Goal: Transaction & Acquisition: Purchase product/service

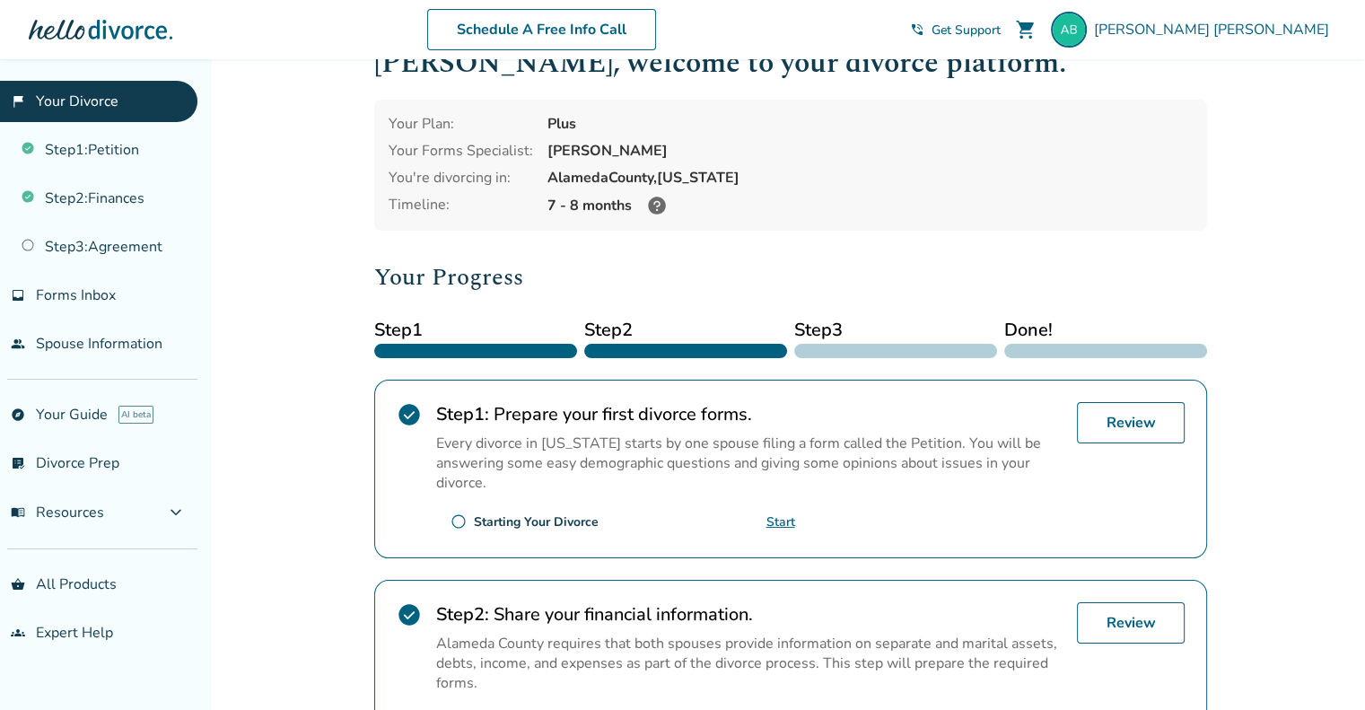
scroll to position [45, 0]
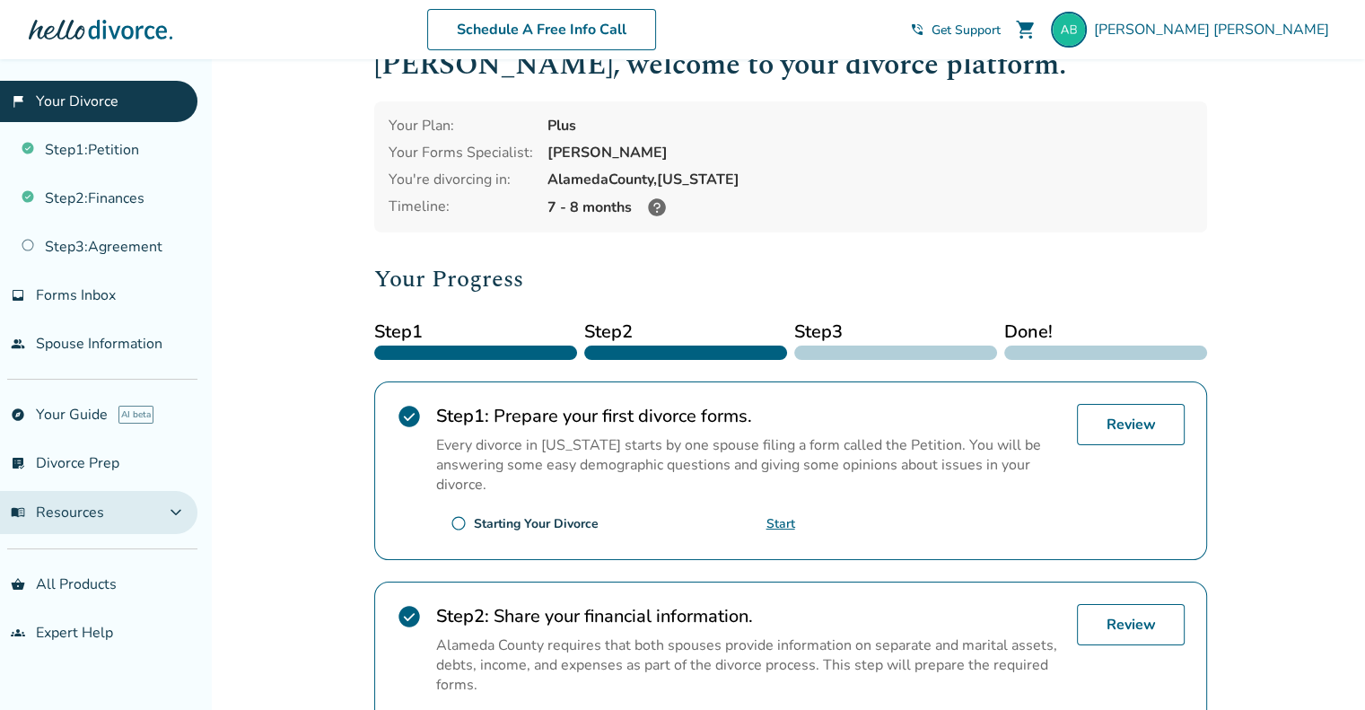
click at [165, 505] on span "expand_more" at bounding box center [176, 513] width 22 height 22
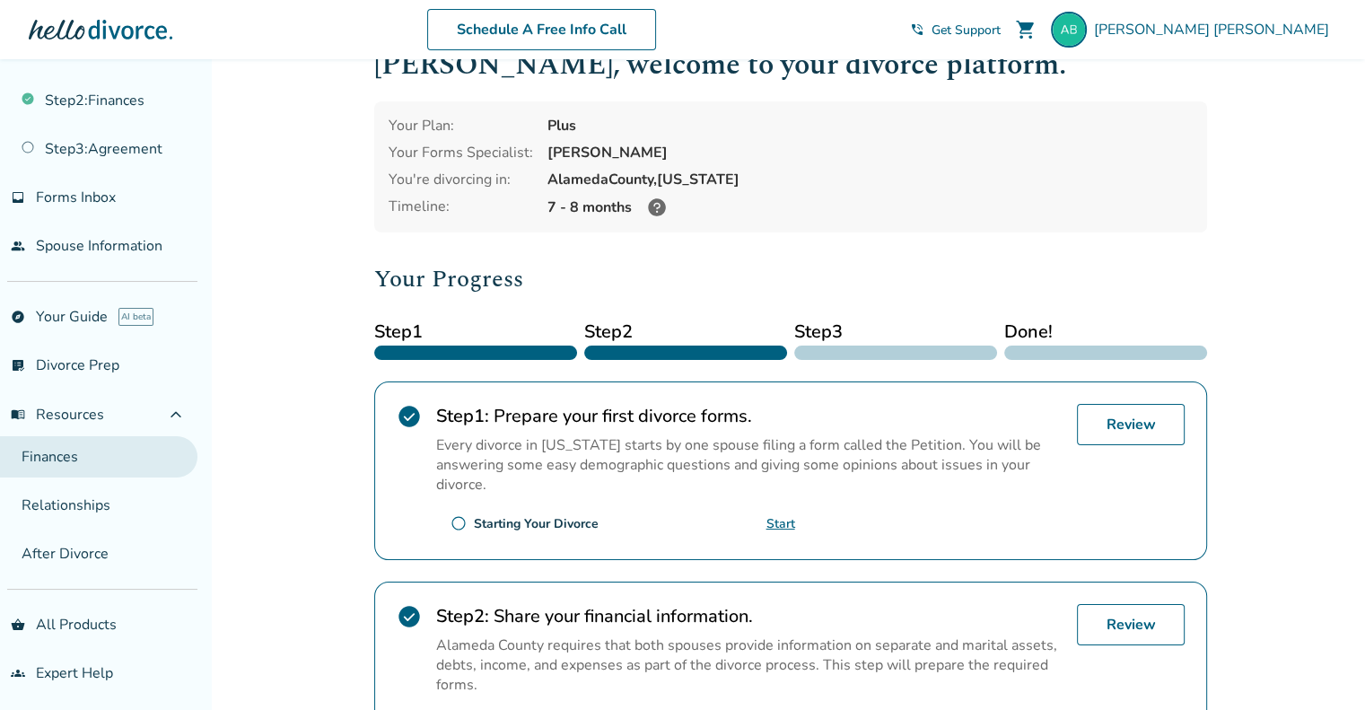
scroll to position [120, 0]
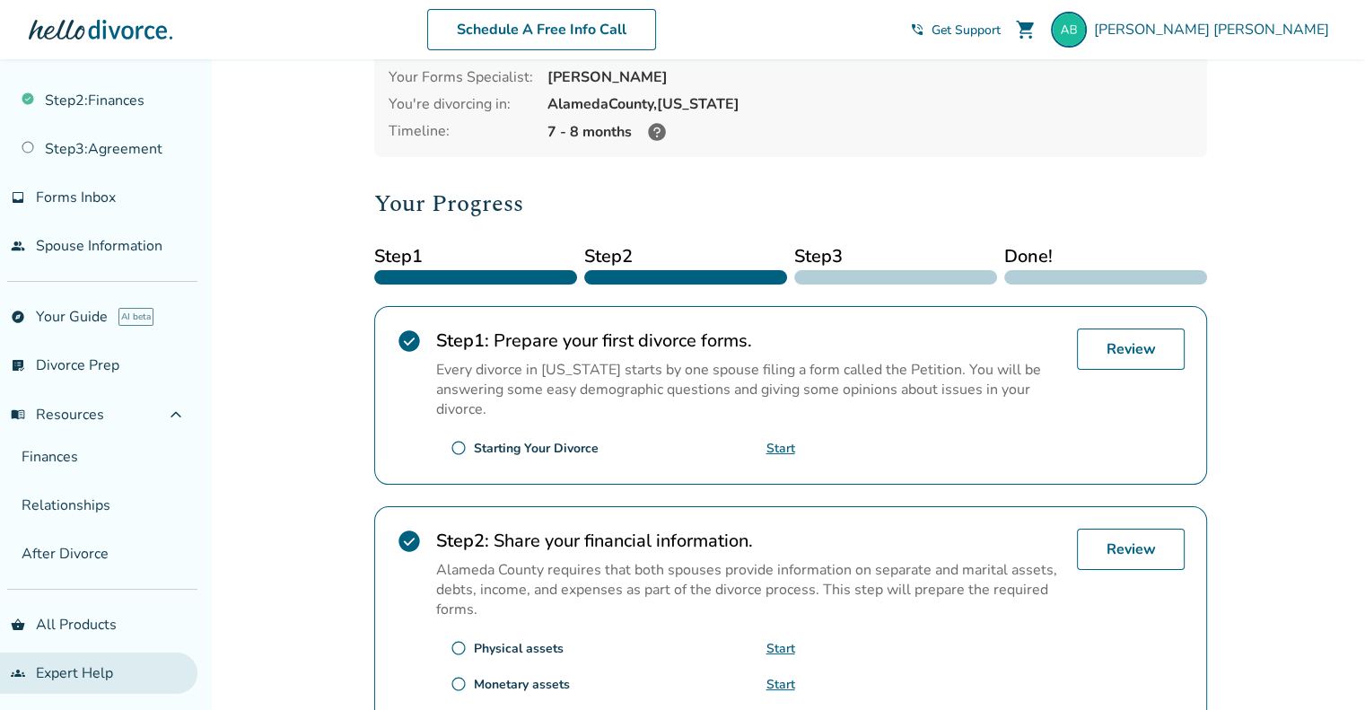
click at [108, 667] on link "groups Expert Help" at bounding box center [98, 673] width 197 height 41
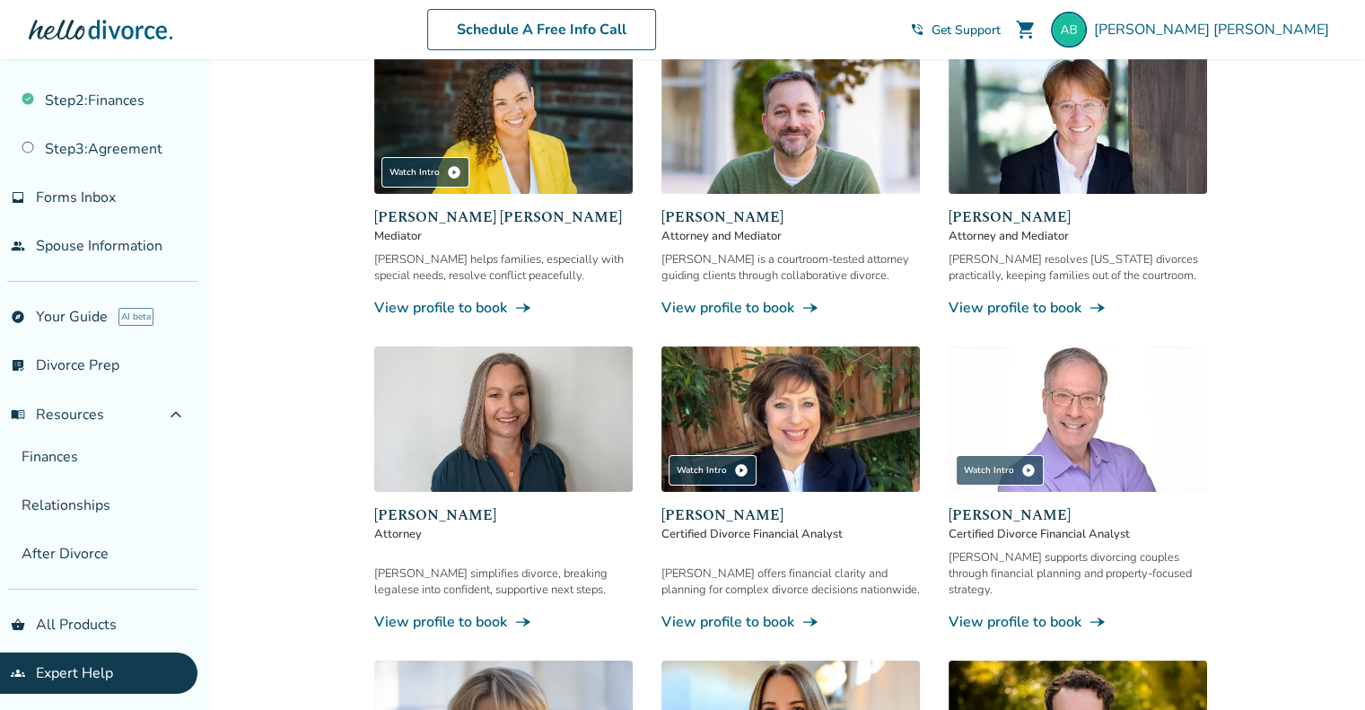
scroll to position [278, 0]
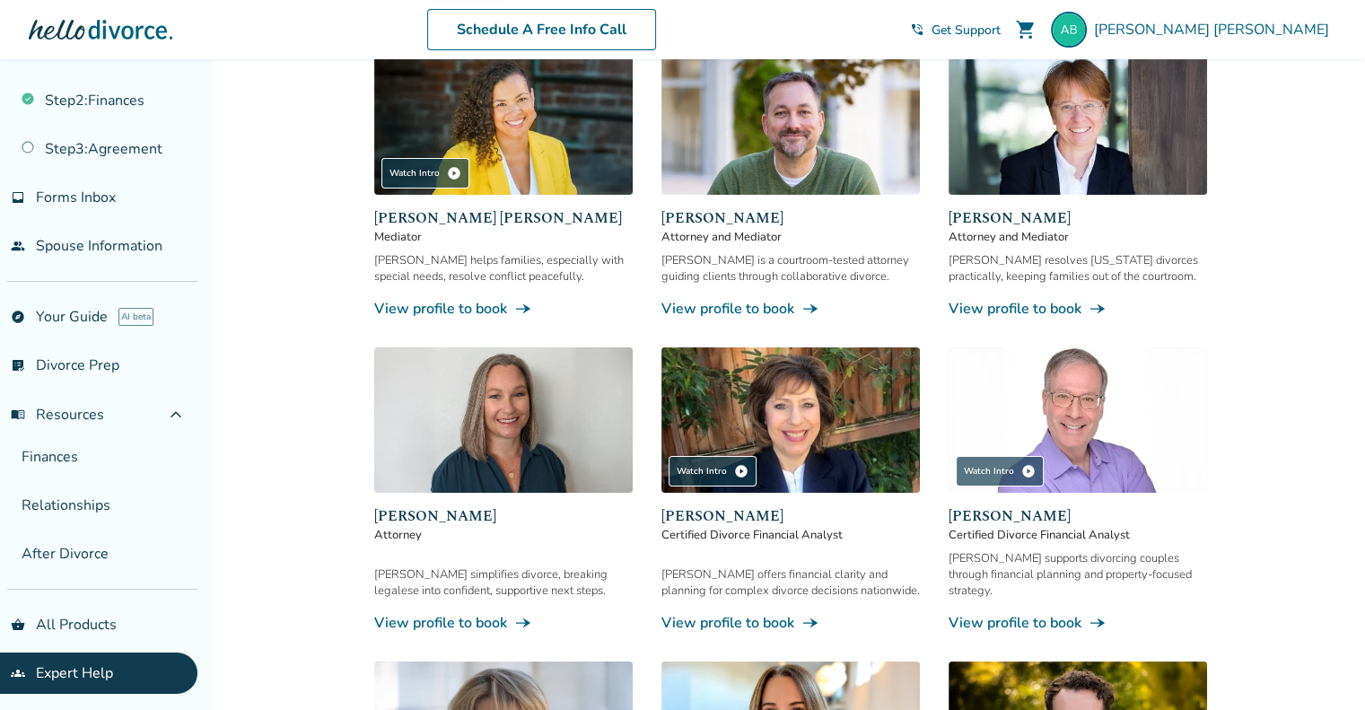
click at [463, 613] on link "View profile to book line_end_arrow_notch" at bounding box center [503, 623] width 259 height 20
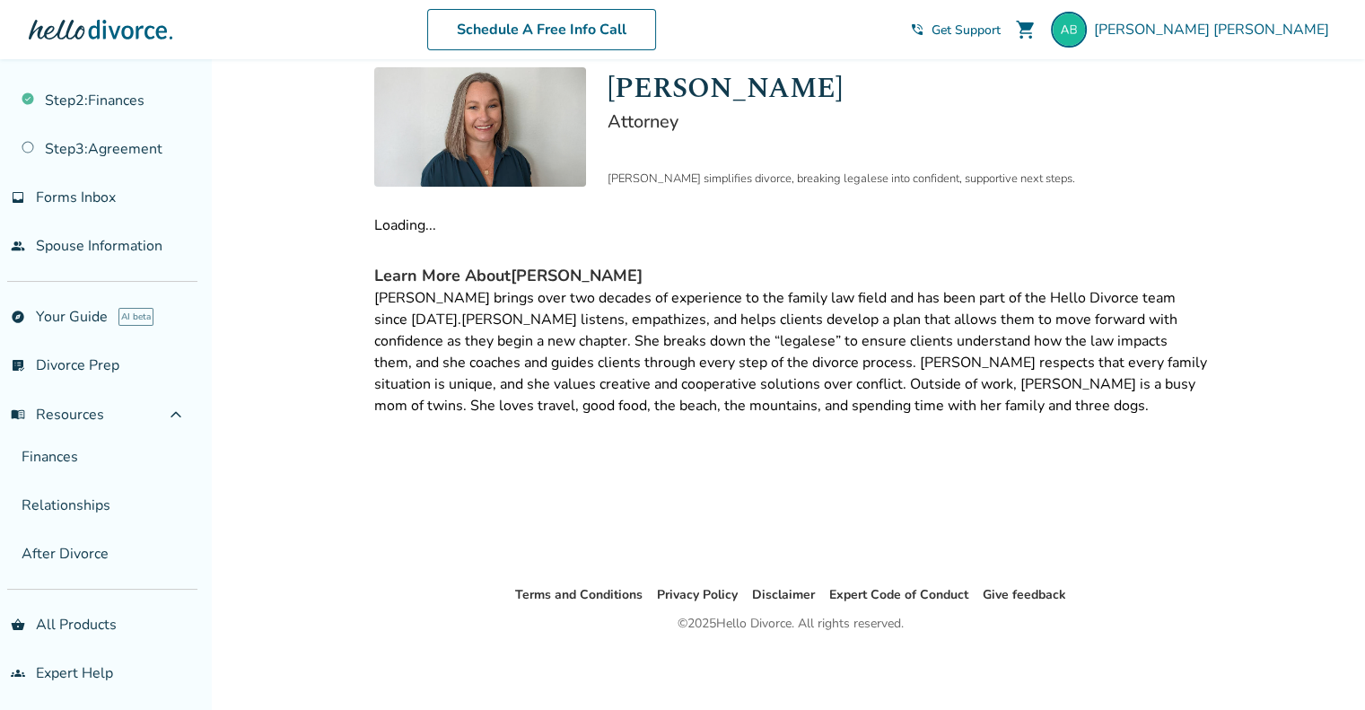
scroll to position [59, 0]
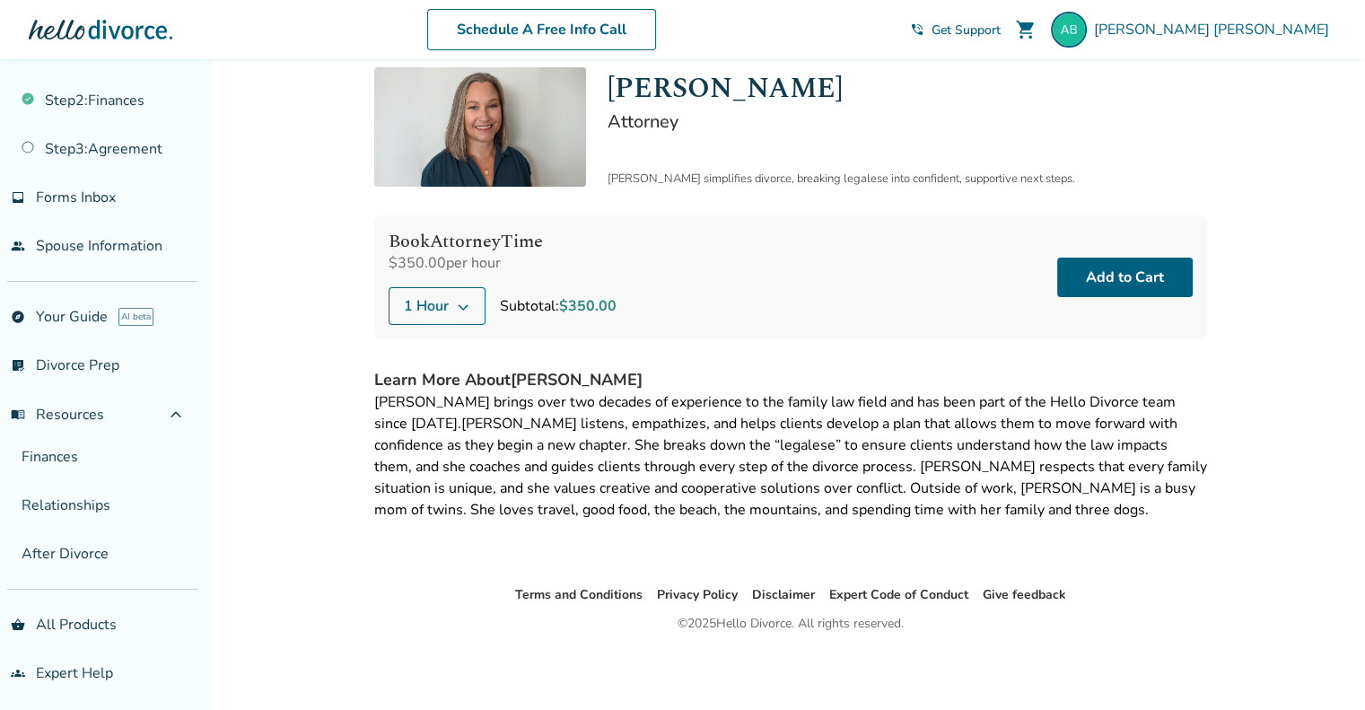
click at [450, 298] on button "1 Hour" at bounding box center [437, 306] width 97 height 38
click at [345, 296] on div "Added to cart Expert Help / [PERSON_NAME] [PERSON_NAME] Attorney [PERSON_NAME] …" at bounding box center [682, 355] width 1365 height 710
click at [1118, 282] on button "Add to Cart" at bounding box center [1126, 277] width 136 height 39
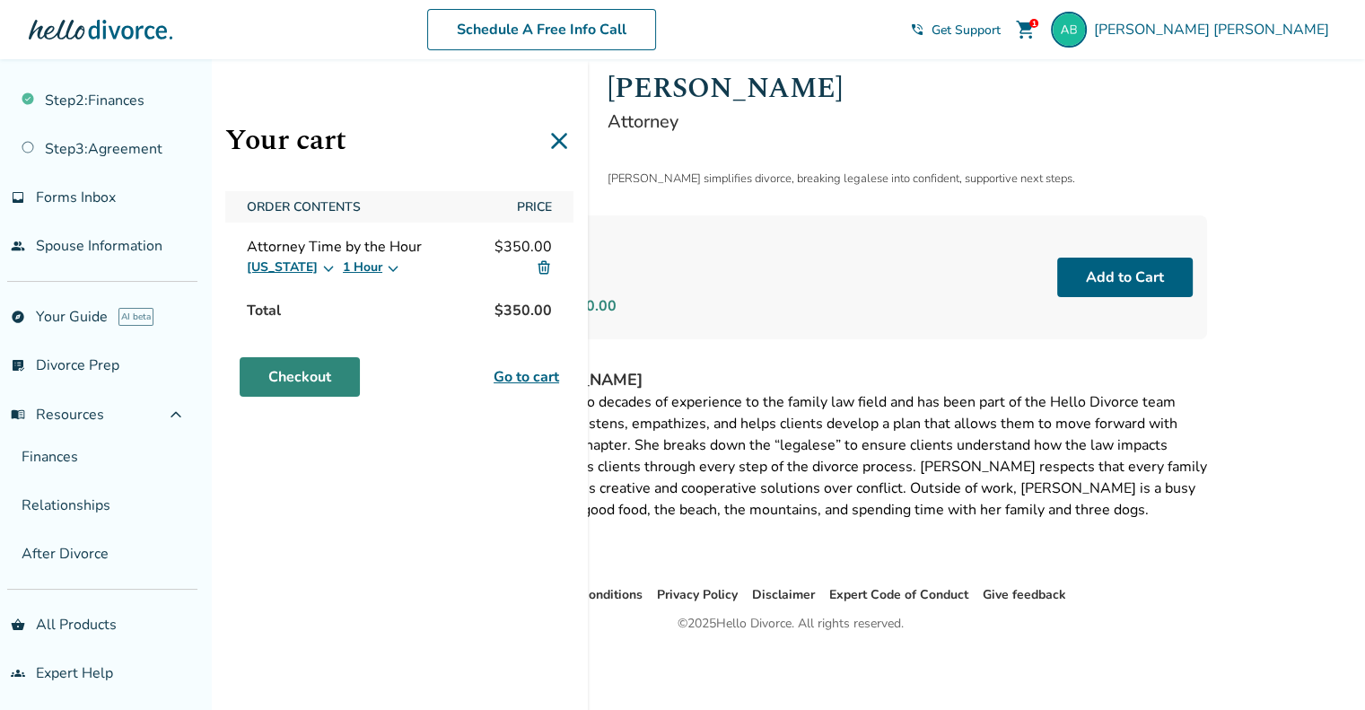
click at [306, 378] on link "Checkout" at bounding box center [300, 376] width 120 height 39
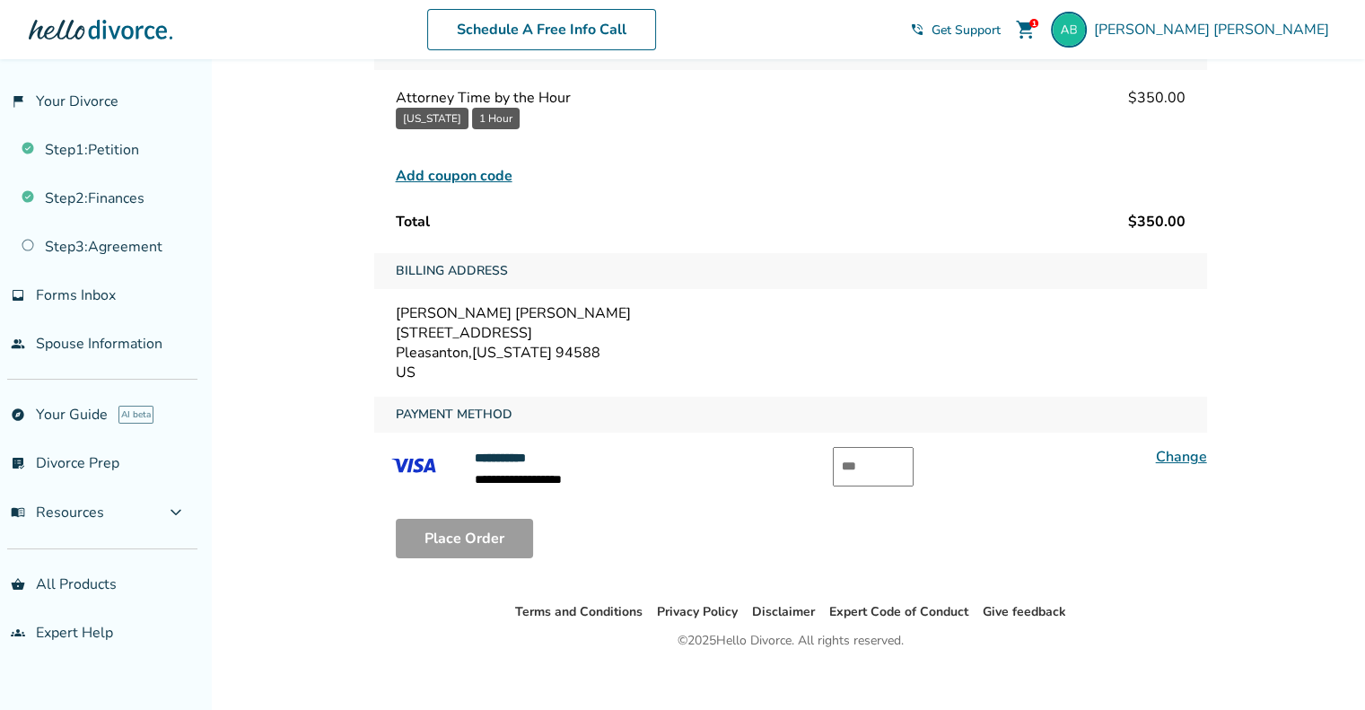
scroll to position [144, 0]
click at [885, 466] on input "text" at bounding box center [873, 466] width 81 height 39
drag, startPoint x: 669, startPoint y: 480, endPoint x: 858, endPoint y: 473, distance: 189.6
click at [858, 473] on div "**********" at bounding box center [790, 468] width 833 height 43
click at [858, 473] on input "text" at bounding box center [873, 466] width 81 height 39
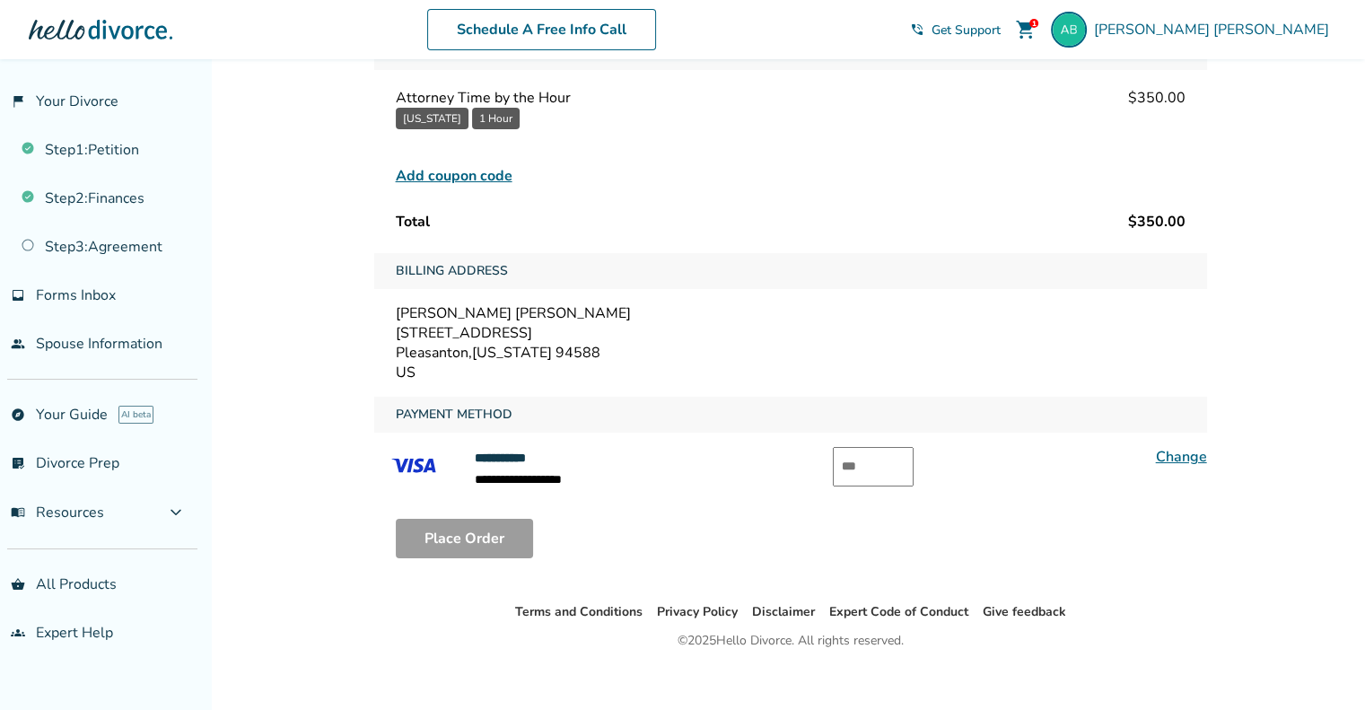
paste input "***"
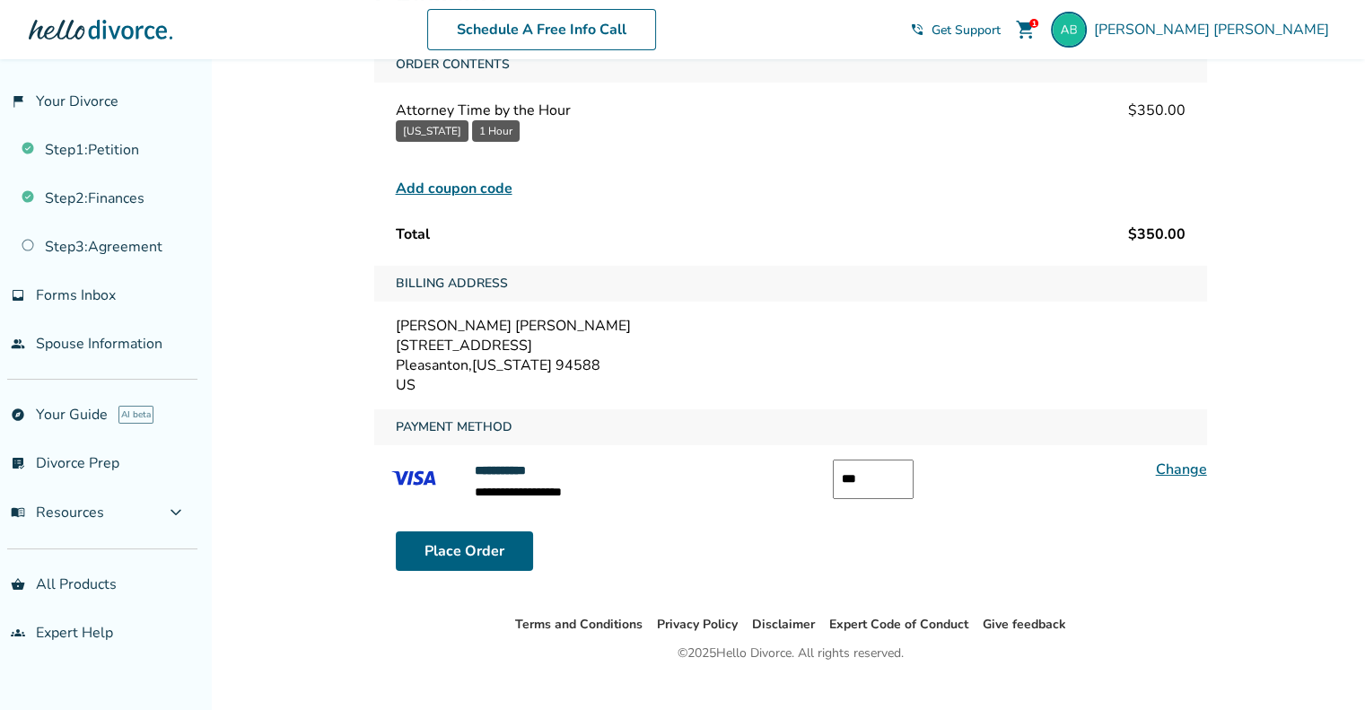
scroll to position [143, 0]
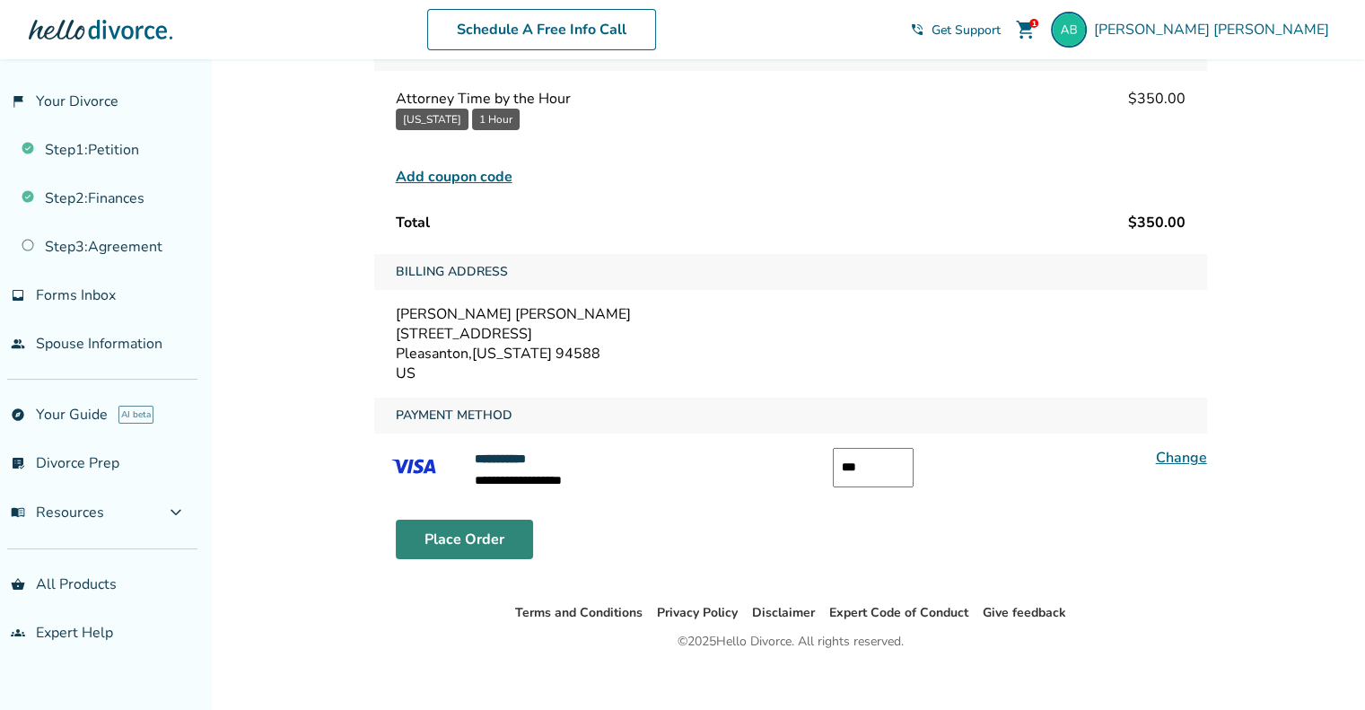
type input "***"
click at [496, 528] on button "Place Order" at bounding box center [464, 539] width 137 height 39
